Goal: Book appointment/travel/reservation

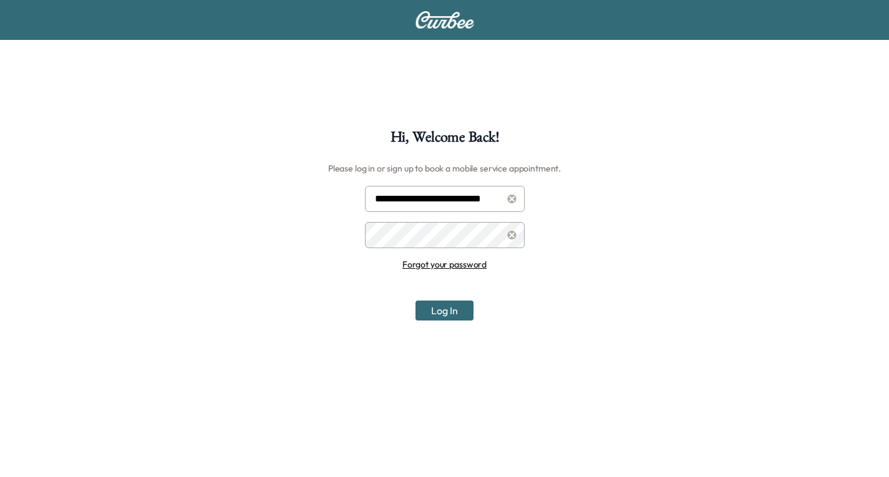
click at [451, 195] on input "**********" at bounding box center [445, 199] width 160 height 26
type input "**********"
click at [426, 312] on button "Log In" at bounding box center [444, 311] width 58 height 20
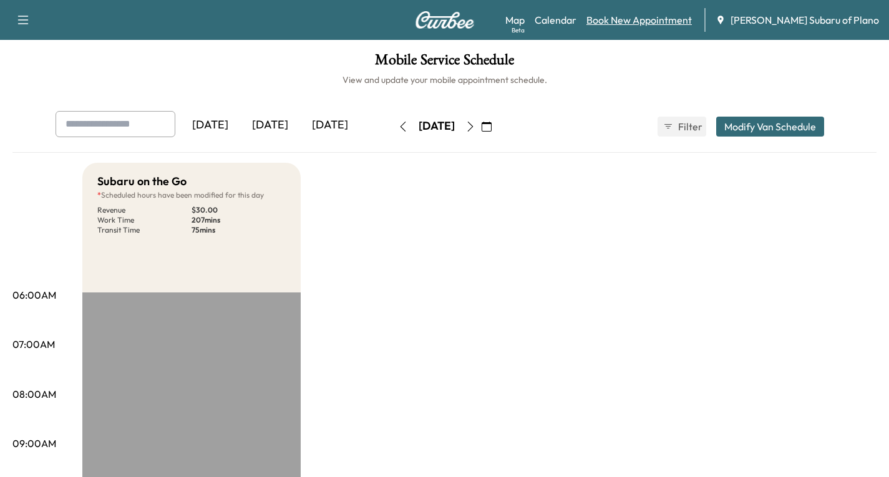
click at [675, 20] on link "Book New Appointment" at bounding box center [638, 19] width 105 height 15
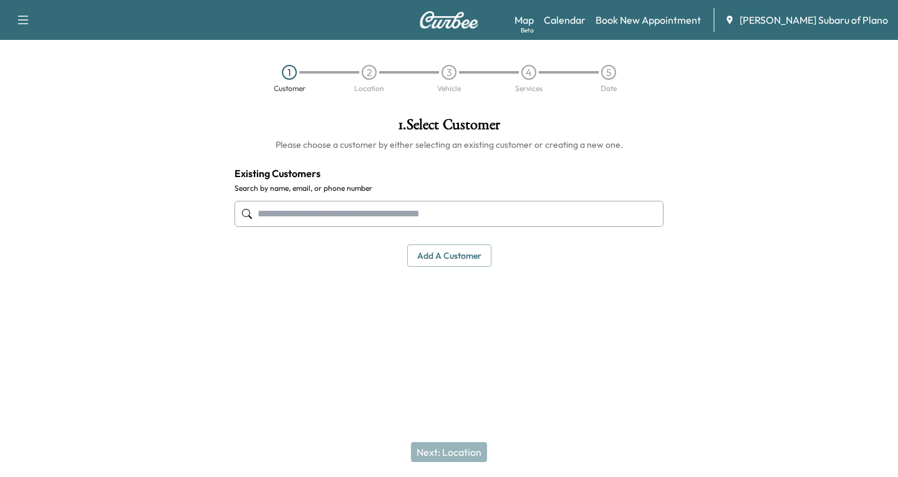
click at [255, 213] on input "text" at bounding box center [449, 214] width 429 height 26
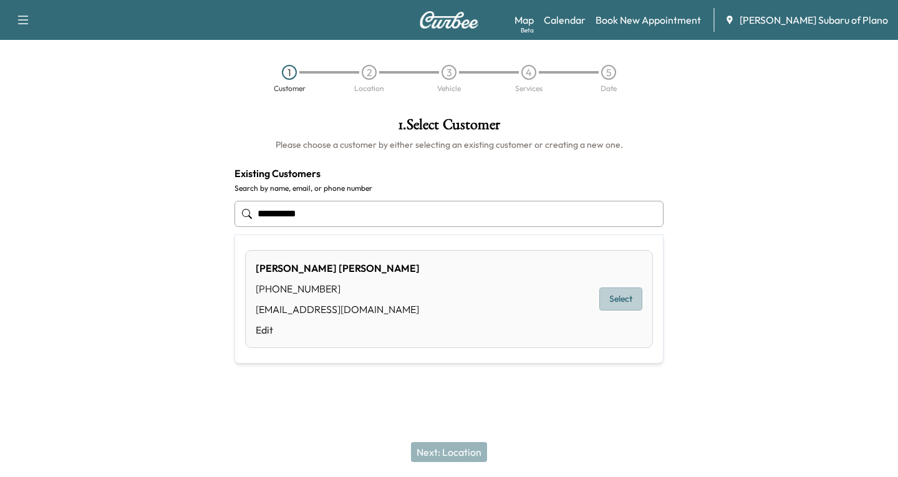
click at [615, 302] on button "Select" at bounding box center [620, 299] width 43 height 23
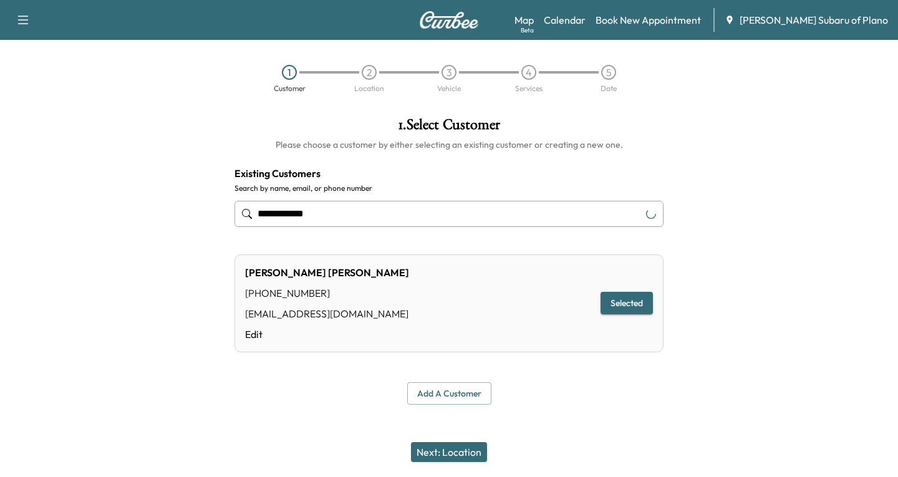
type input "**********"
click at [445, 446] on button "Next: Location" at bounding box center [449, 452] width 76 height 20
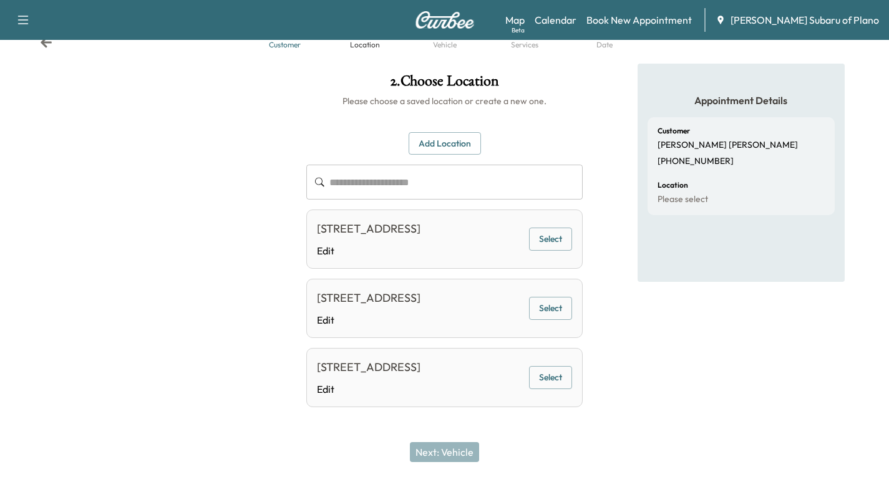
scroll to position [62, 0]
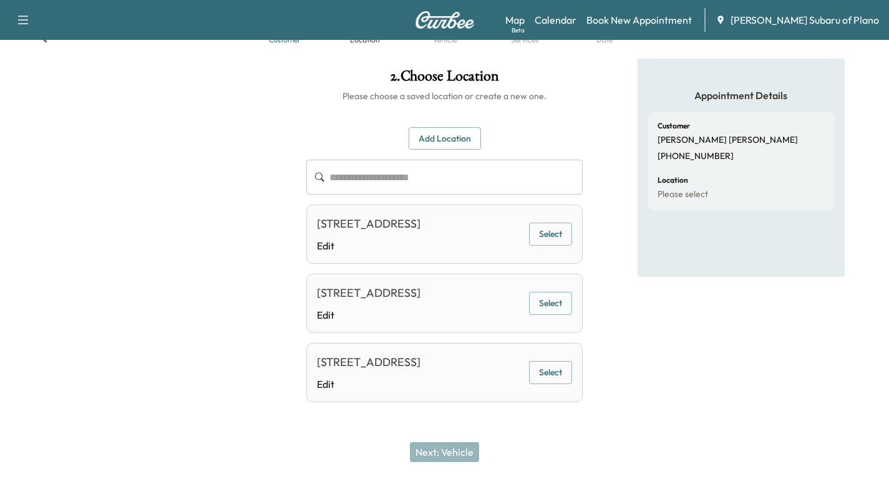
click at [551, 314] on button "Select" at bounding box center [550, 303] width 43 height 23
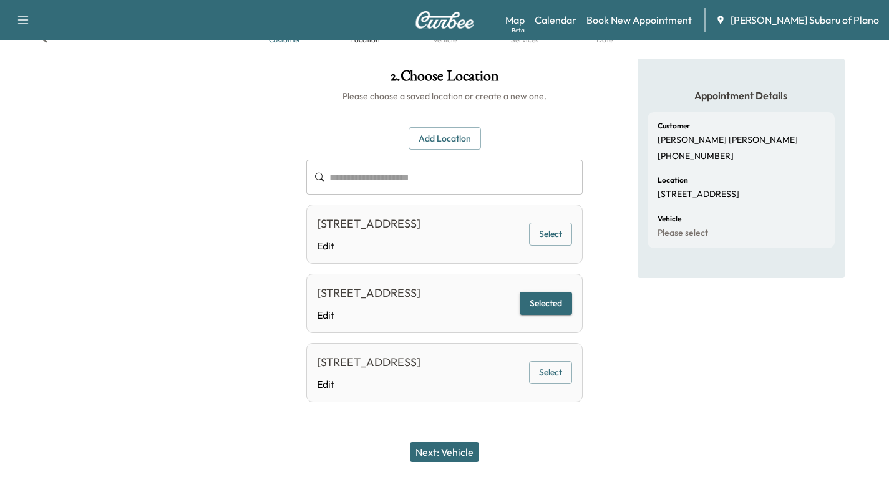
click at [444, 448] on button "Next: Vehicle" at bounding box center [444, 452] width 69 height 20
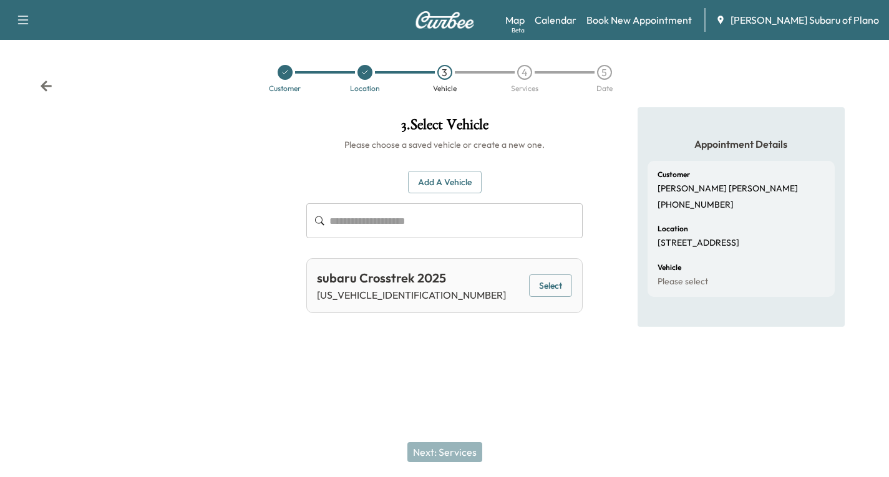
scroll to position [0, 0]
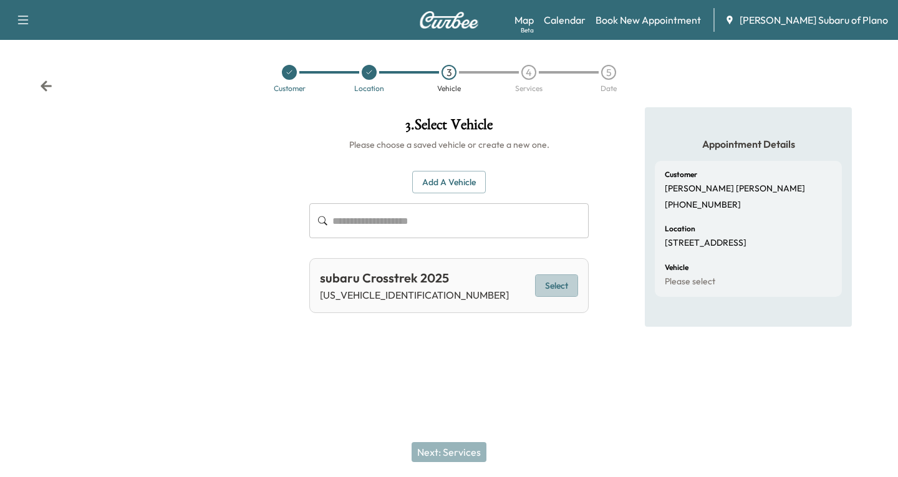
click at [552, 278] on button "Select" at bounding box center [556, 285] width 43 height 23
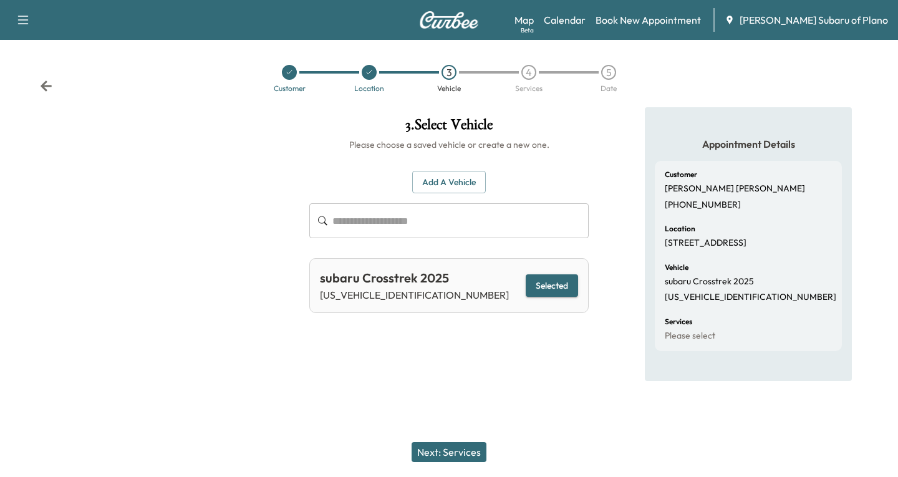
click at [438, 441] on div "Next: Services" at bounding box center [449, 452] width 898 height 50
click at [443, 449] on button "Next: Services" at bounding box center [449, 452] width 75 height 20
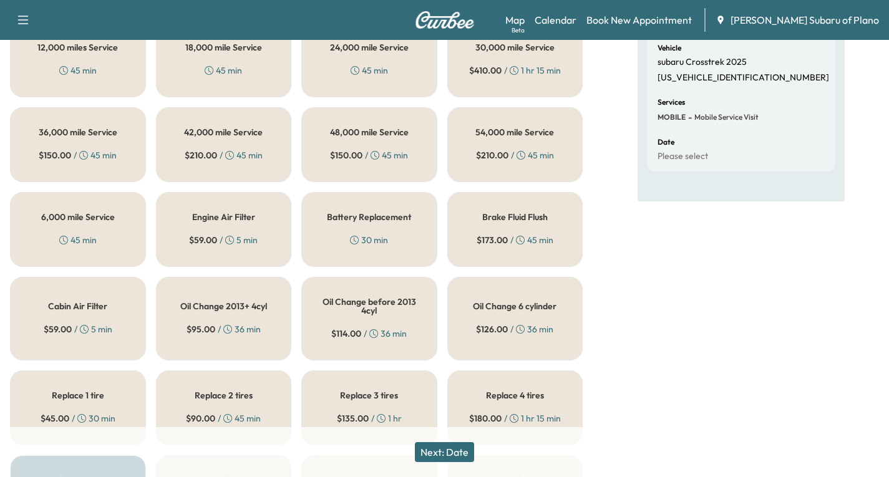
scroll to position [249, 0]
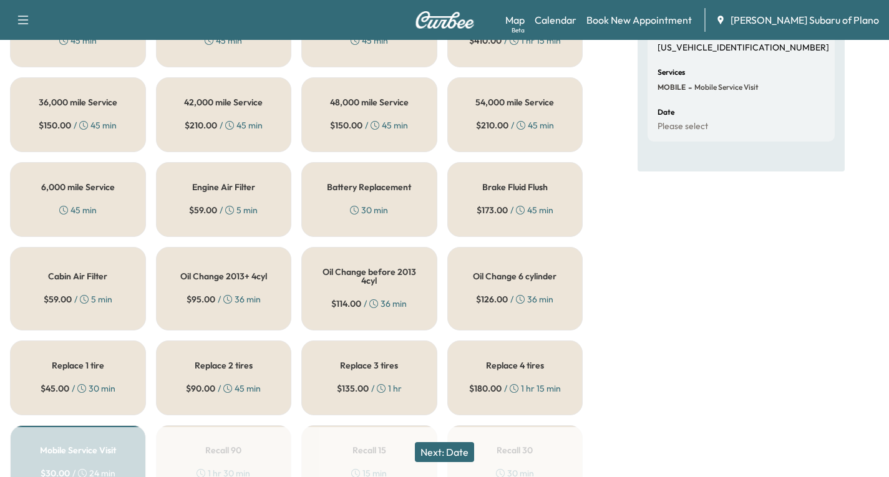
click at [67, 200] on div "6,000 mile Service 45 min" at bounding box center [78, 199] width 136 height 75
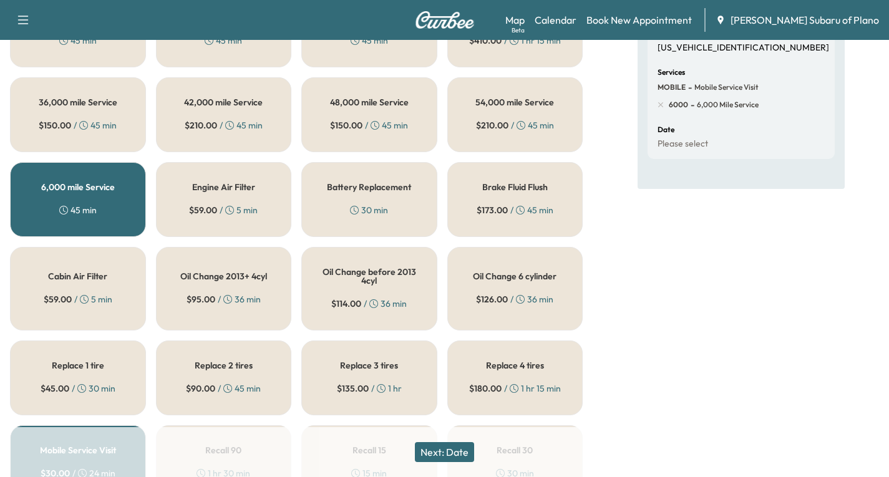
click at [438, 452] on button "Next: Date" at bounding box center [444, 452] width 59 height 20
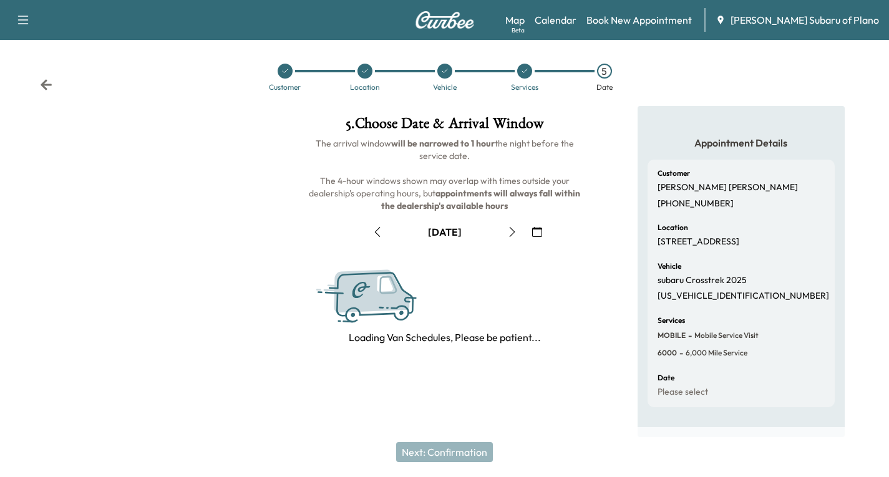
scroll to position [147, 0]
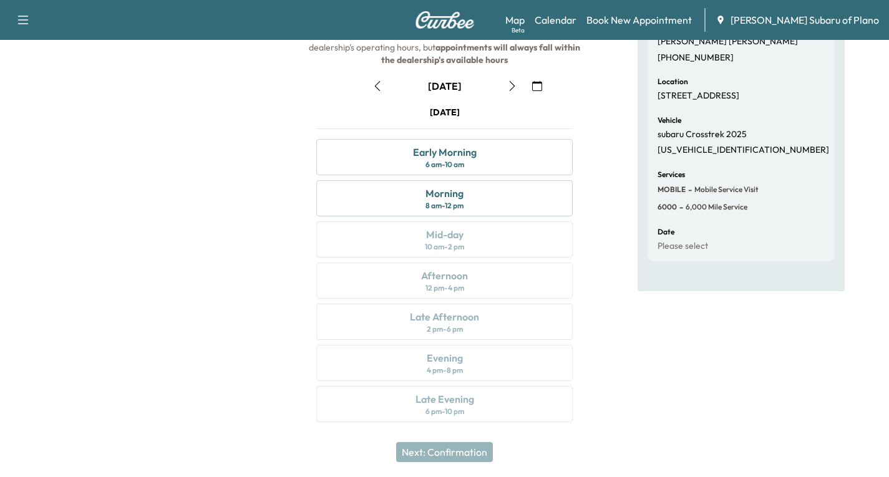
click at [532, 85] on icon "button" at bounding box center [537, 86] width 10 height 10
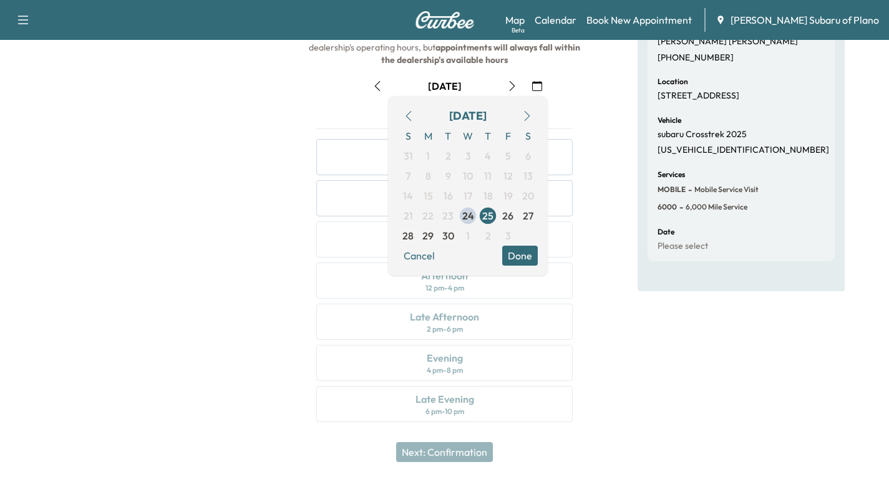
click at [525, 114] on icon "button" at bounding box center [527, 116] width 10 height 10
click at [432, 235] on span "27" at bounding box center [428, 235] width 11 height 15
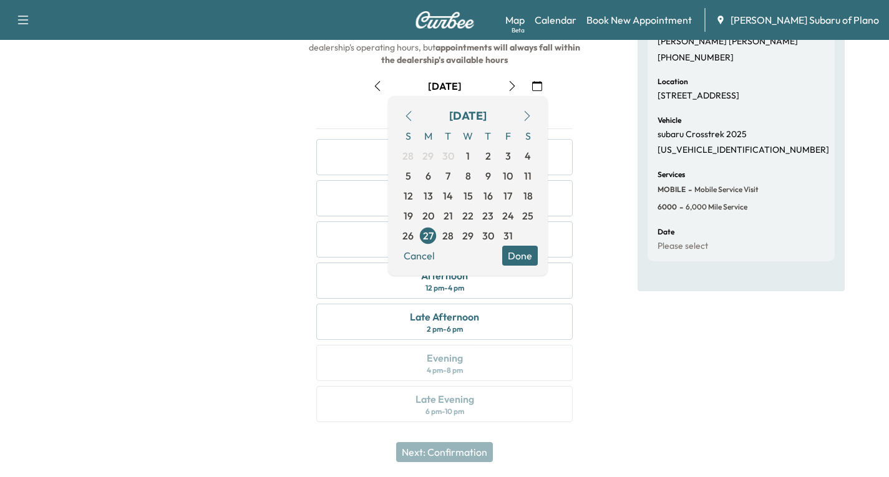
click at [526, 253] on button "Done" at bounding box center [520, 256] width 36 height 20
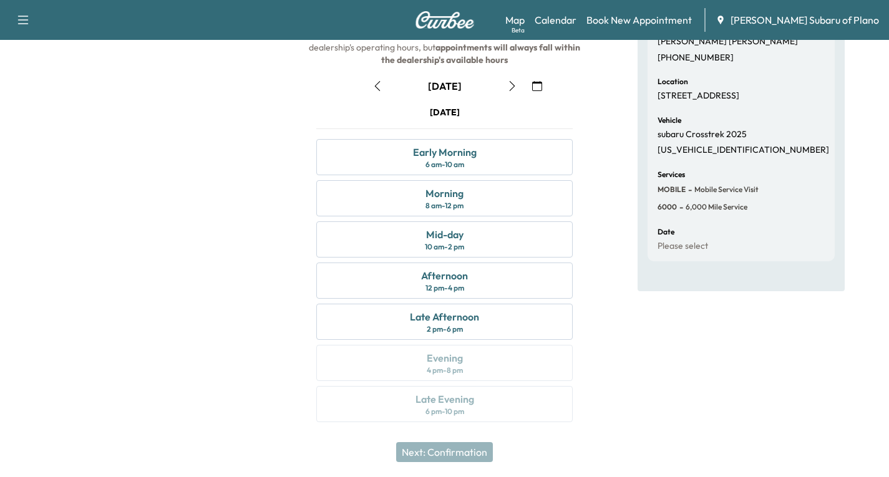
click at [537, 85] on icon "button" at bounding box center [537, 86] width 10 height 10
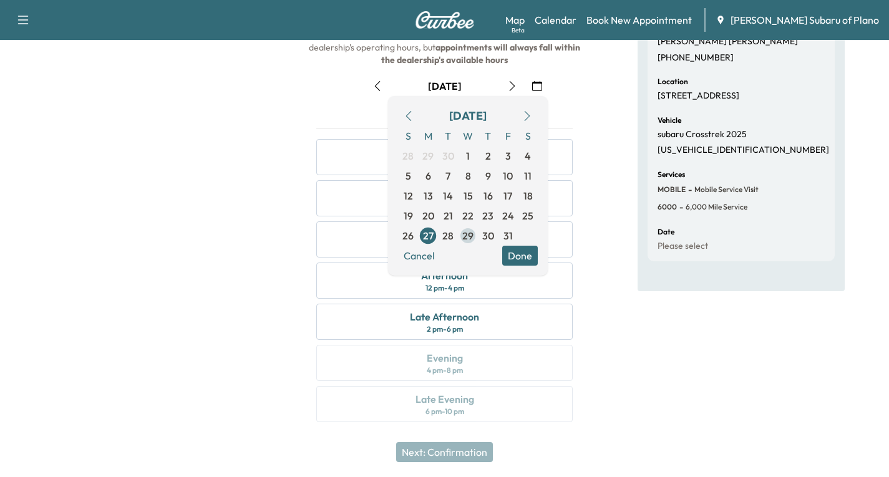
click at [467, 236] on span "29" at bounding box center [467, 235] width 11 height 15
click at [518, 253] on button "Done" at bounding box center [520, 256] width 36 height 20
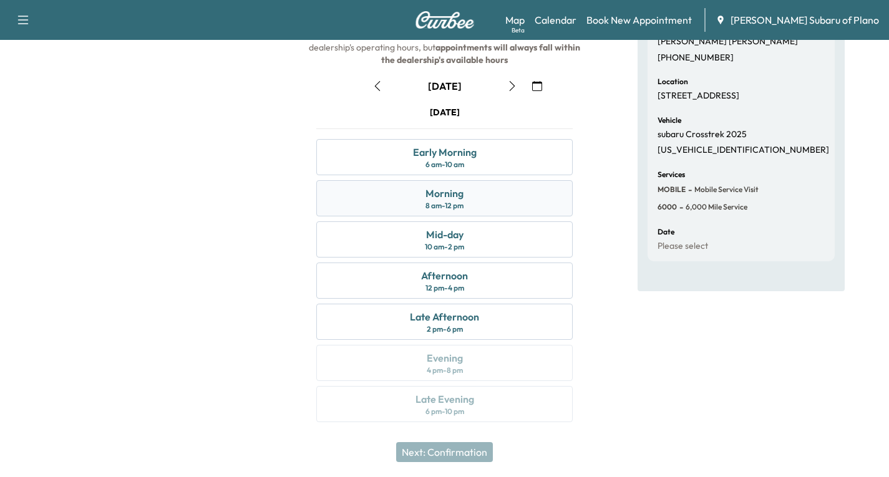
click at [437, 203] on div "8 am - 12 pm" at bounding box center [444, 206] width 38 height 10
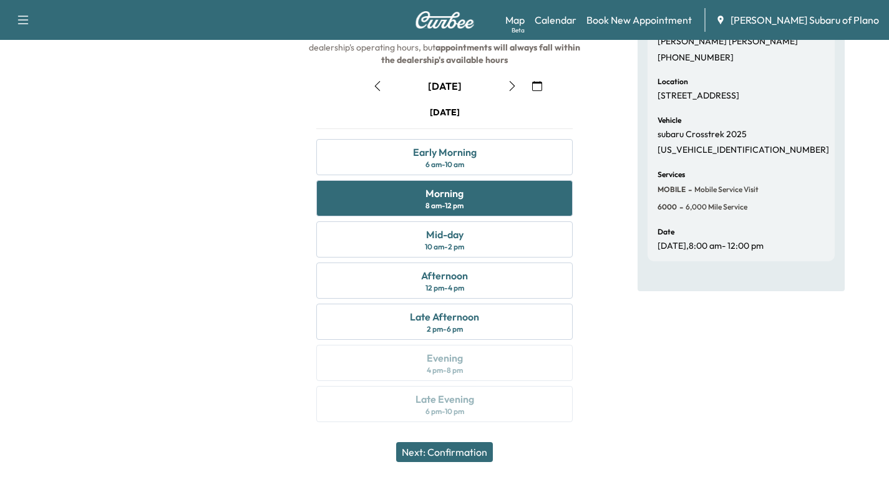
click at [440, 453] on button "Next: Confirmation" at bounding box center [444, 452] width 97 height 20
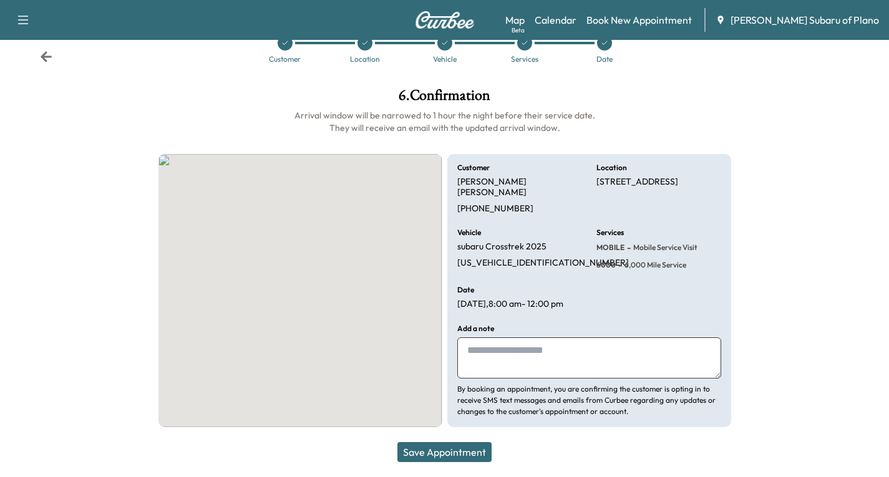
scroll to position [29, 0]
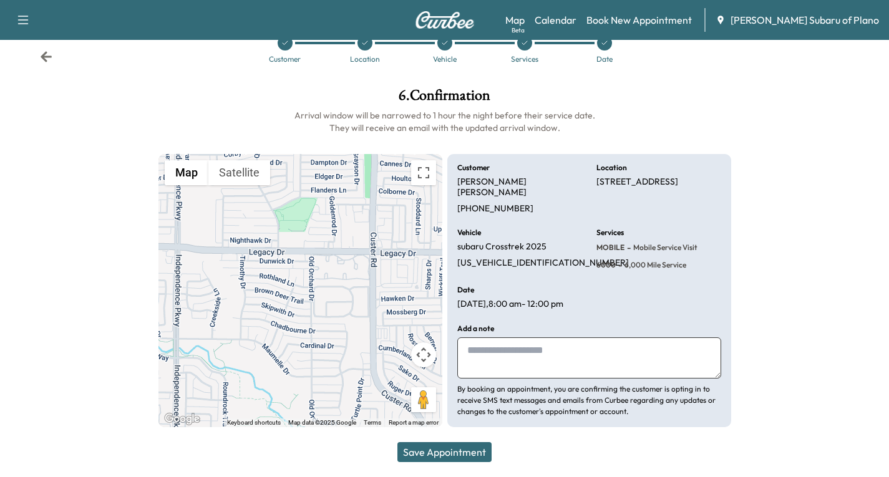
click at [427, 448] on button "Save Appointment" at bounding box center [444, 452] width 94 height 20
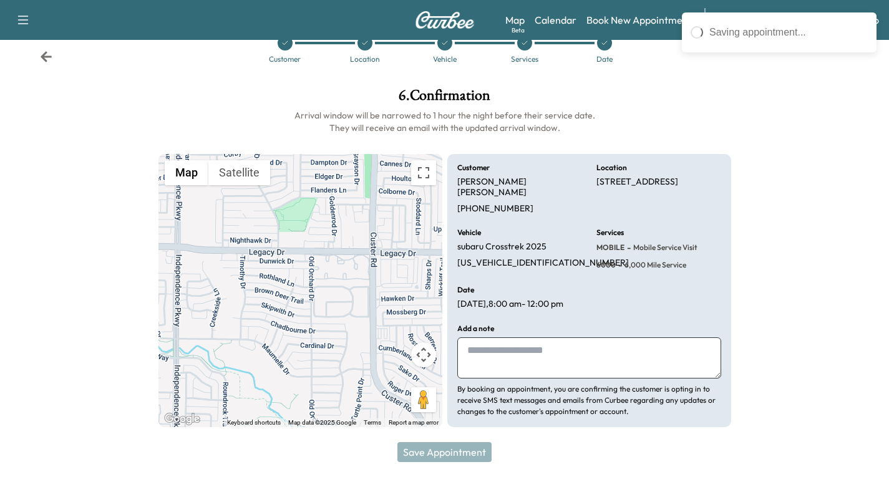
click at [42, 54] on icon at bounding box center [46, 57] width 12 height 12
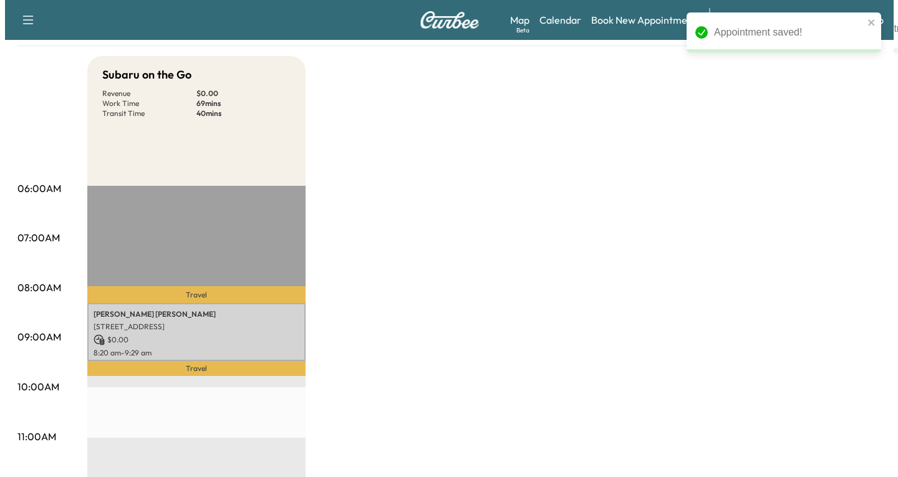
scroll to position [125, 0]
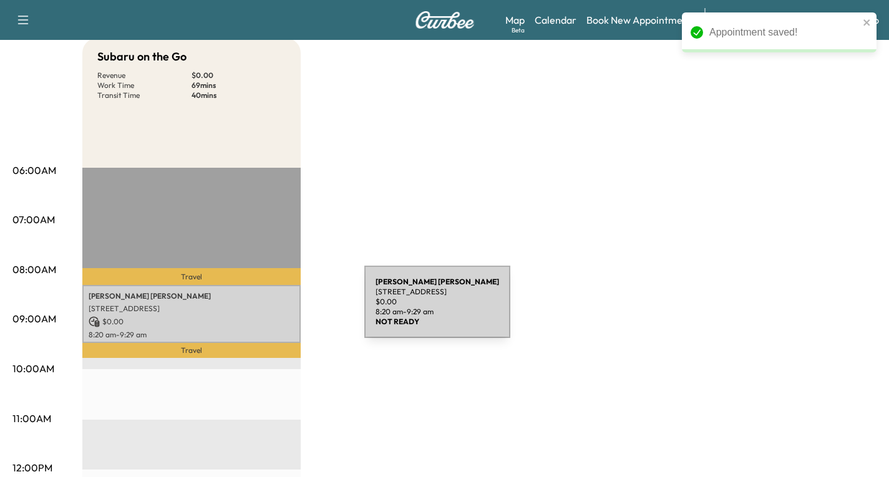
click at [271, 309] on p "[STREET_ADDRESS]" at bounding box center [192, 309] width 206 height 10
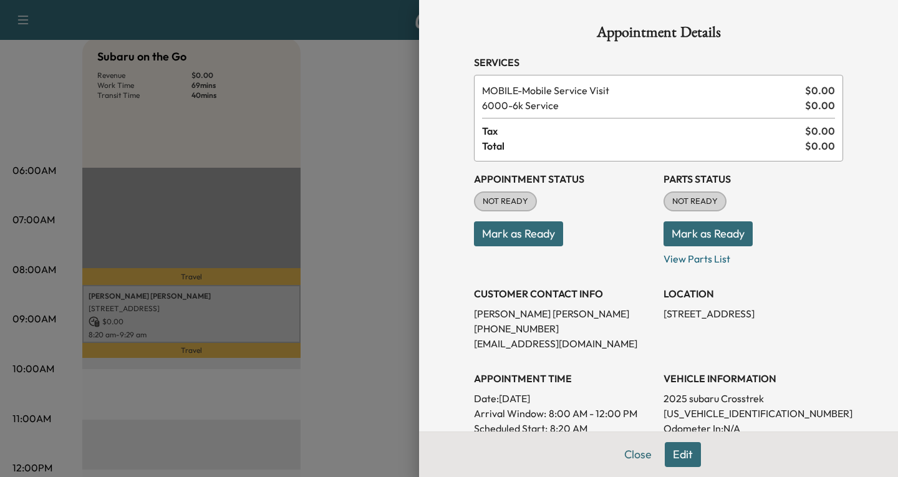
click at [672, 455] on button "Edit" at bounding box center [683, 454] width 36 height 25
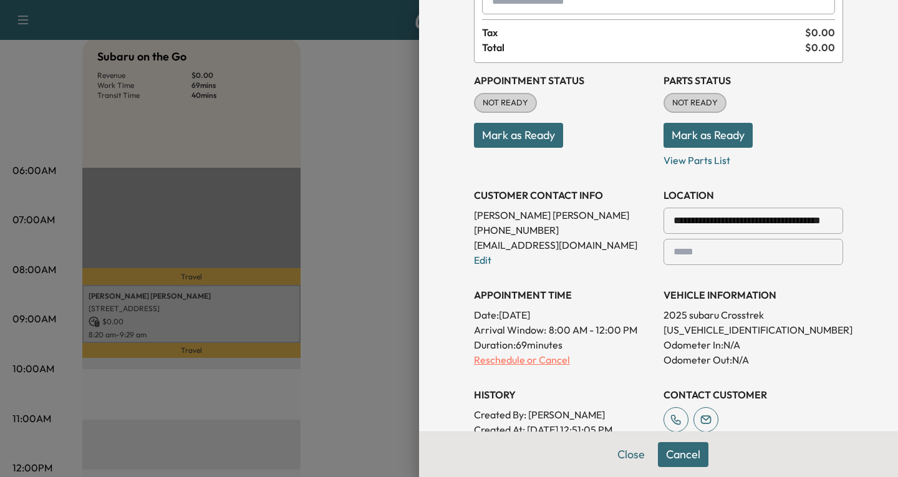
click at [485, 362] on p "Reschedule or Cancel" at bounding box center [564, 359] width 180 height 15
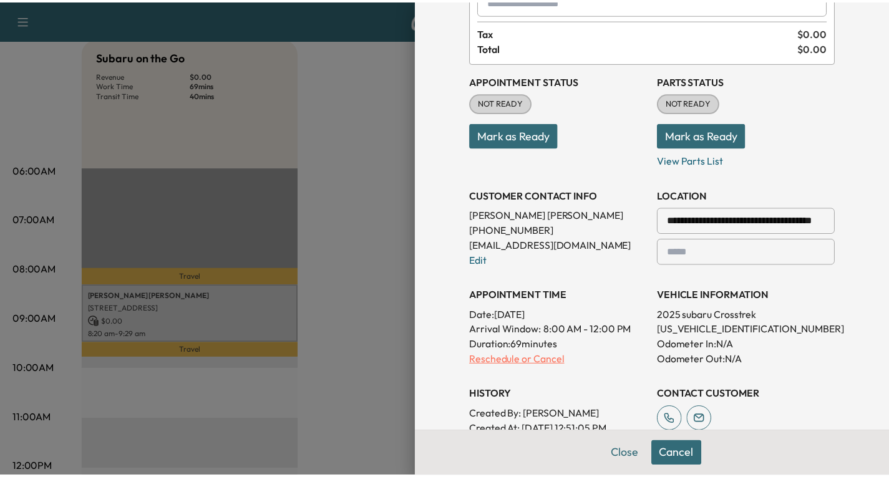
scroll to position [0, 0]
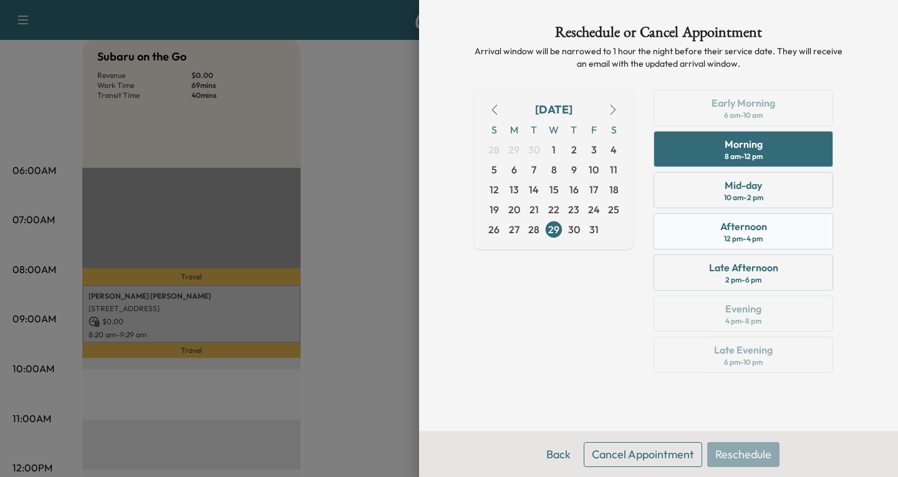
click at [787, 233] on div "Afternoon 12 pm - 4 pm" at bounding box center [744, 231] width 180 height 36
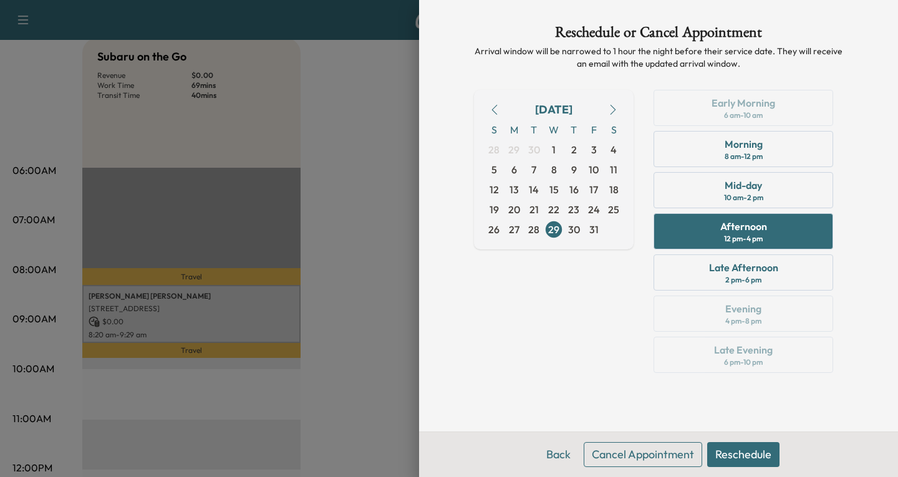
click at [754, 458] on button "Reschedule" at bounding box center [743, 454] width 72 height 25
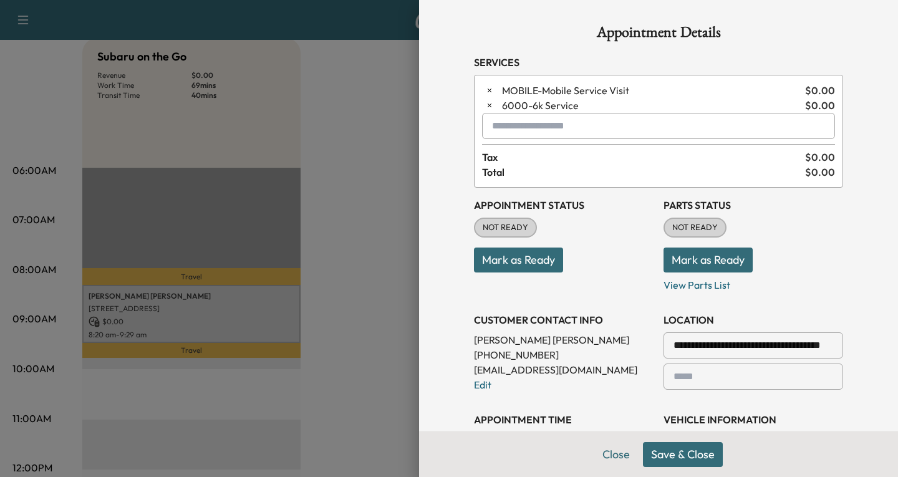
click at [685, 459] on button "Save & Close" at bounding box center [683, 454] width 80 height 25
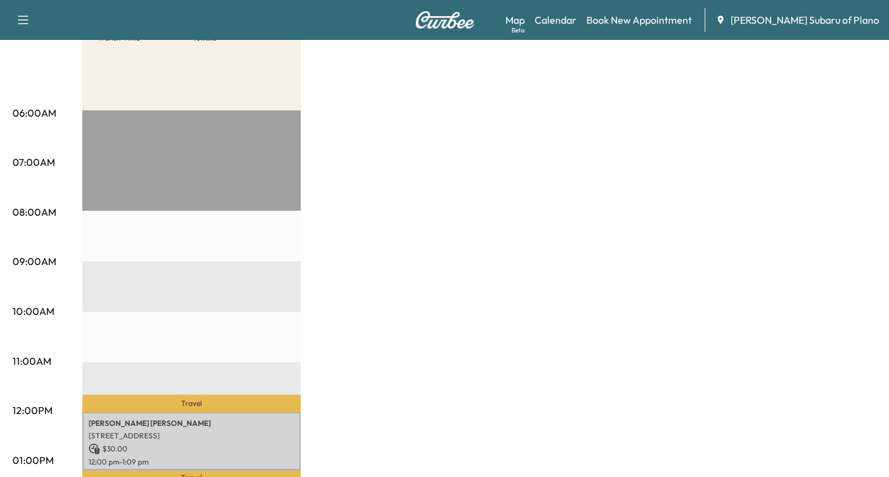
scroll to position [249, 0]
